Goal: Information Seeking & Learning: Learn about a topic

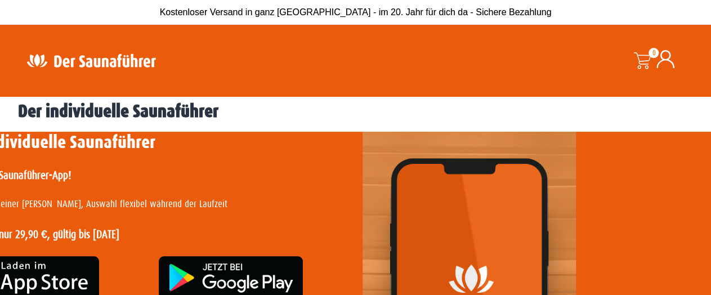
click at [104, 60] on img at bounding box center [91, 61] width 146 height 22
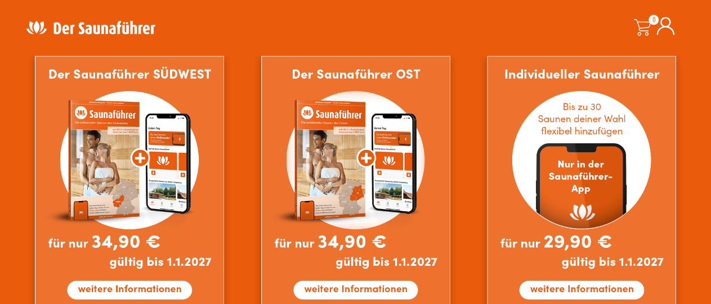
scroll to position [995, 0]
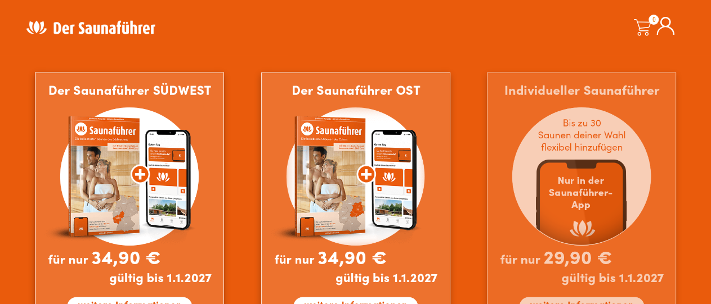
click at [566, 158] on img at bounding box center [581, 200] width 189 height 257
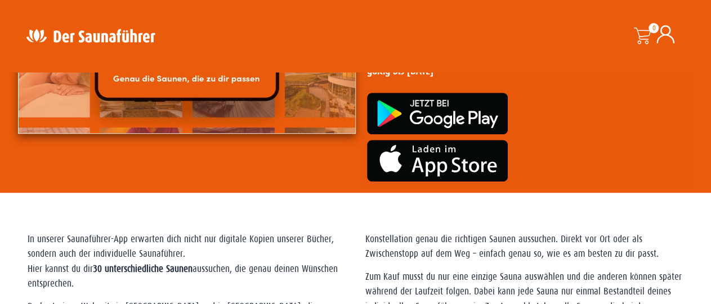
scroll to position [59, 0]
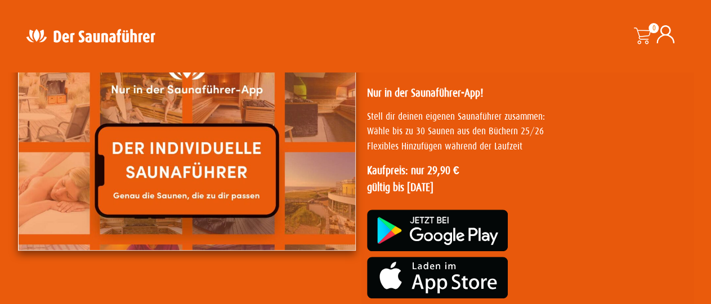
click at [228, 150] on img at bounding box center [187, 147] width 338 height 207
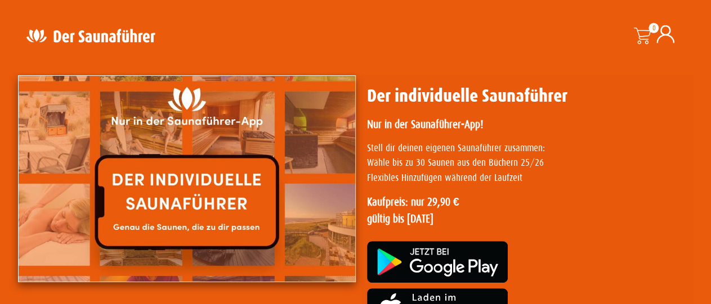
scroll to position [0, 0]
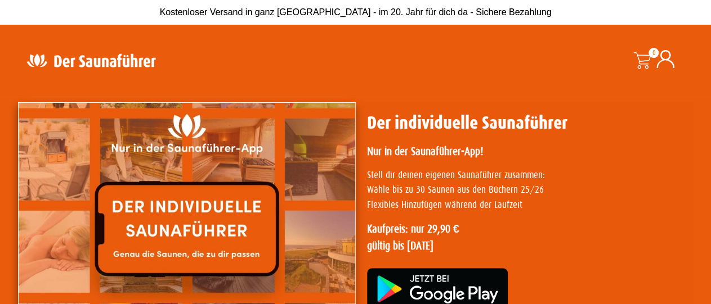
click at [217, 150] on img at bounding box center [187, 205] width 338 height 207
